Goal: Transaction & Acquisition: Purchase product/service

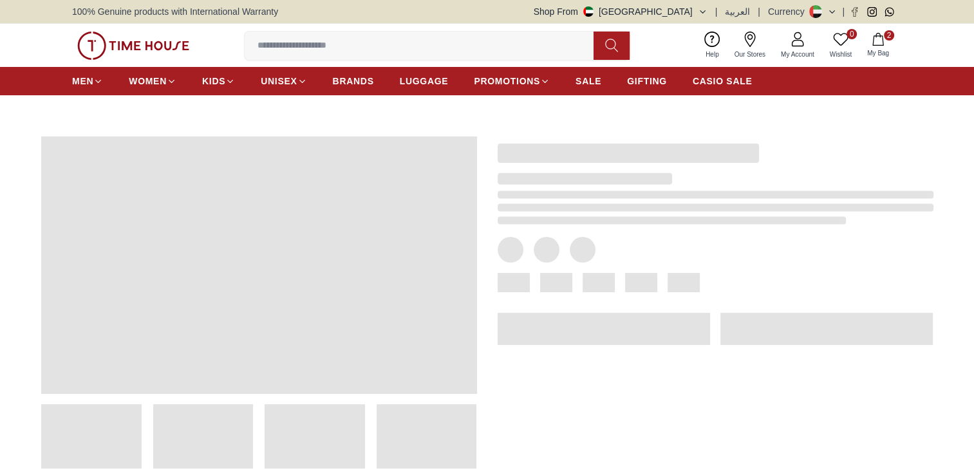
click at [874, 46] on button "2 My Bag" at bounding box center [878, 45] width 37 height 30
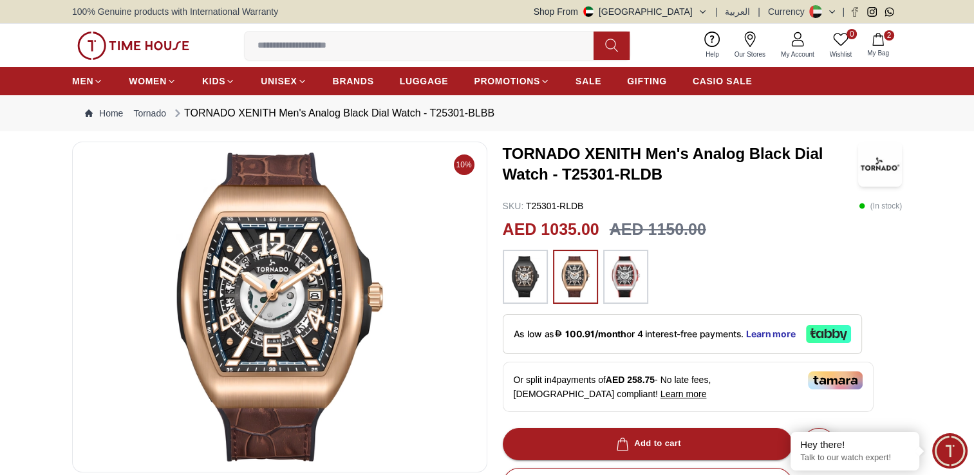
click at [871, 54] on span "My Bag" at bounding box center [878, 53] width 32 height 10
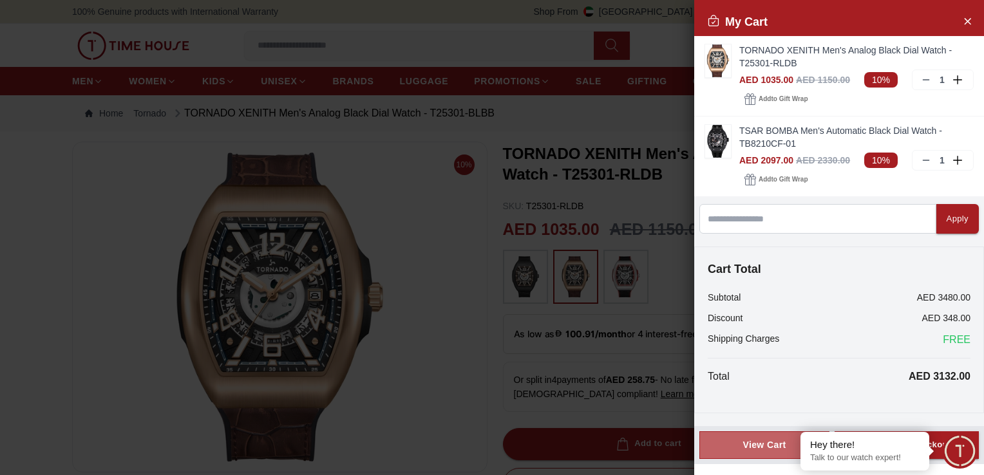
click at [778, 449] on div "View Cart" at bounding box center [764, 445] width 108 height 13
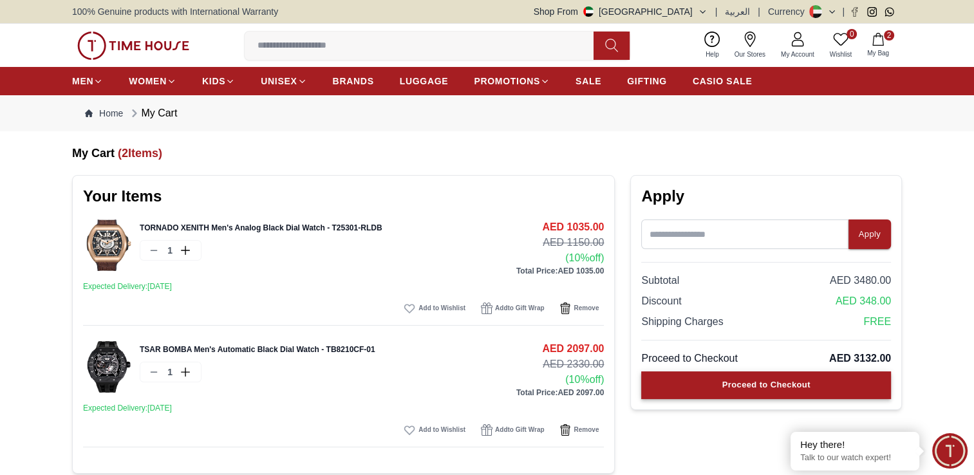
click at [791, 381] on div "Proceed to Checkout" at bounding box center [766, 385] width 88 height 15
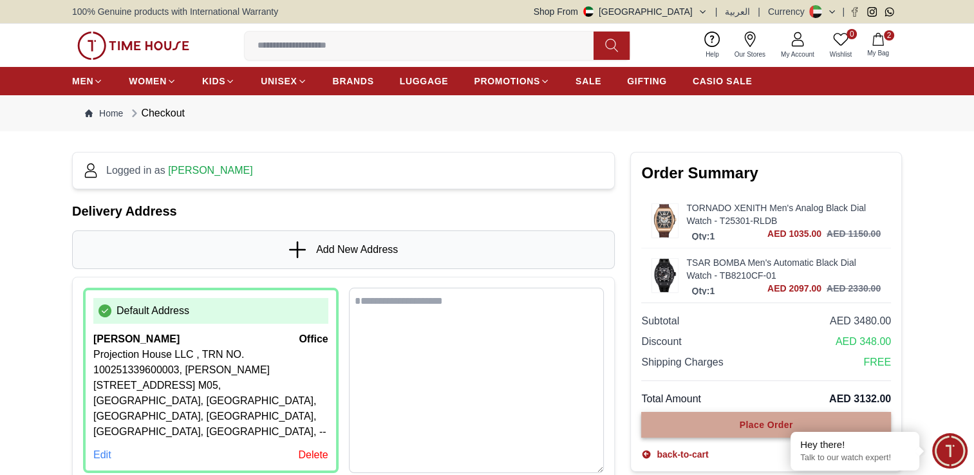
click at [772, 433] on button "Place Order" at bounding box center [766, 425] width 250 height 26
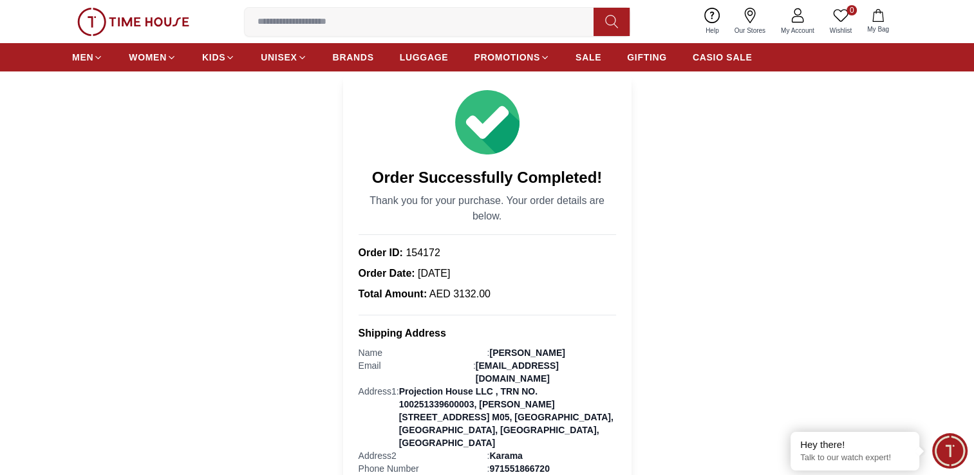
scroll to position [64, 0]
